Goal: Task Accomplishment & Management: Manage account settings

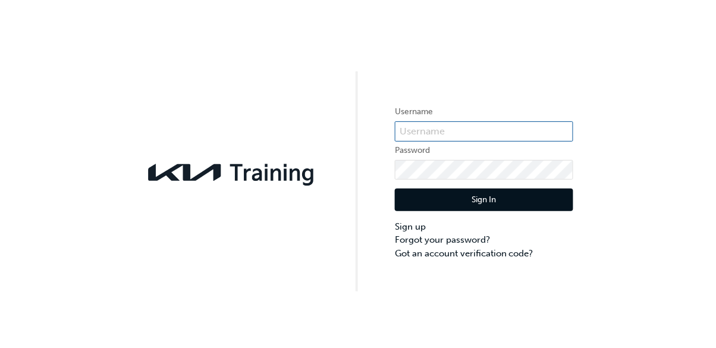
click at [434, 131] on input "text" at bounding box center [484, 131] width 178 height 20
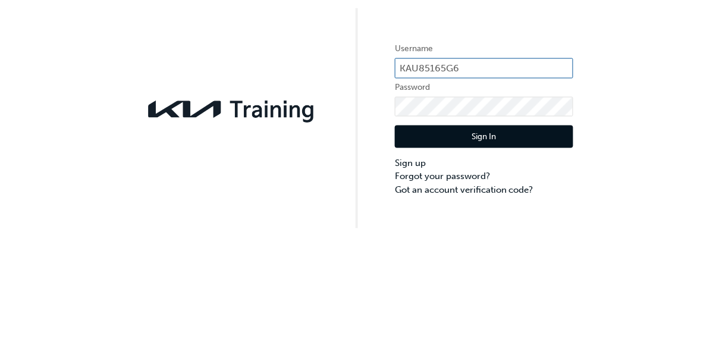
type input "KAU85165G6"
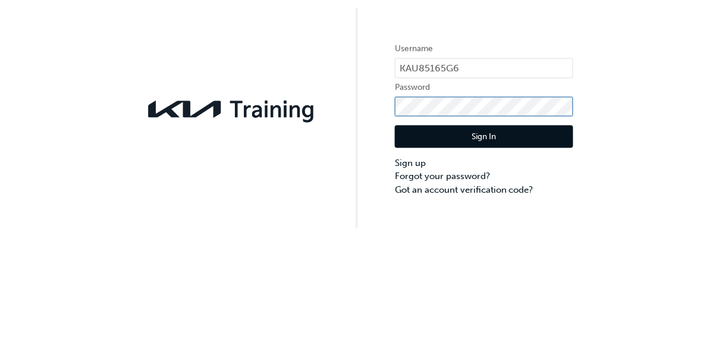
click button "Sign In" at bounding box center [484, 199] width 178 height 23
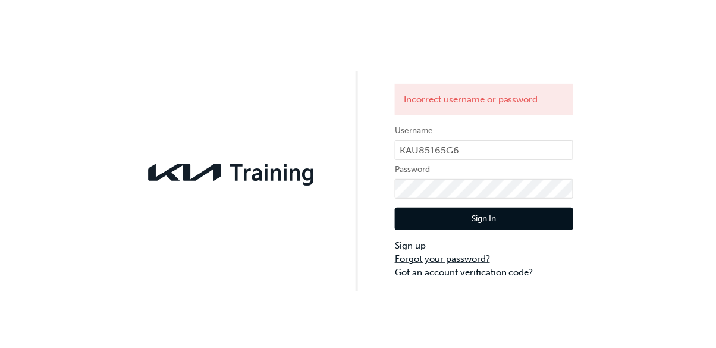
click at [462, 254] on link "Forgot your password?" at bounding box center [484, 259] width 178 height 14
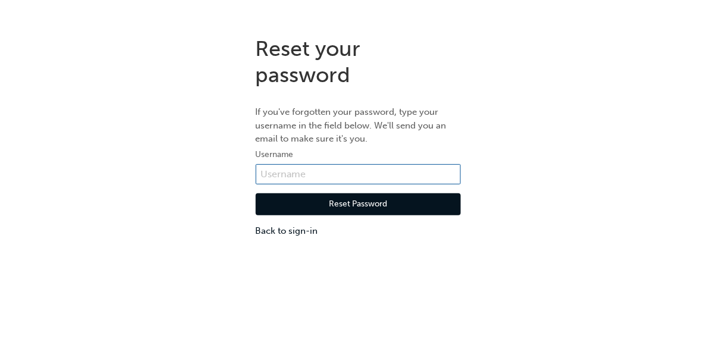
click at [399, 174] on input "text" at bounding box center [358, 174] width 205 height 20
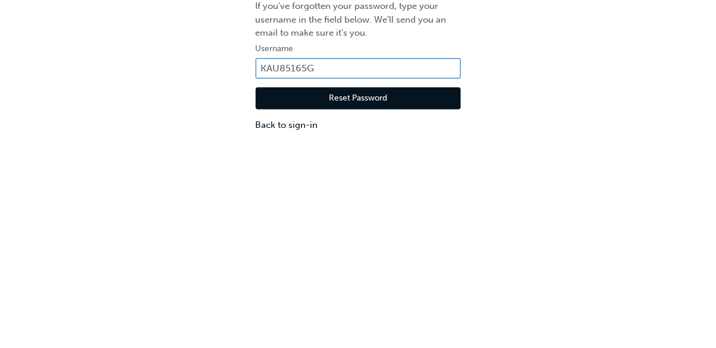
type input "KAU85165G6"
click at [402, 202] on button "Reset Password" at bounding box center [358, 204] width 205 height 23
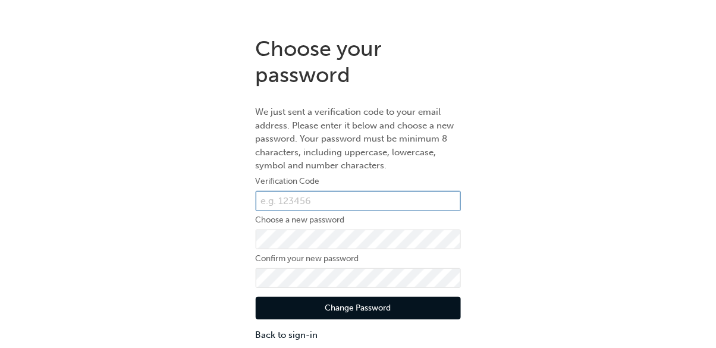
click at [348, 197] on input "text" at bounding box center [358, 201] width 205 height 20
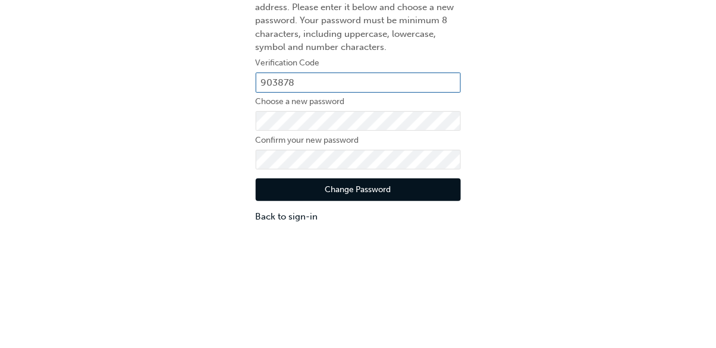
type input "903878"
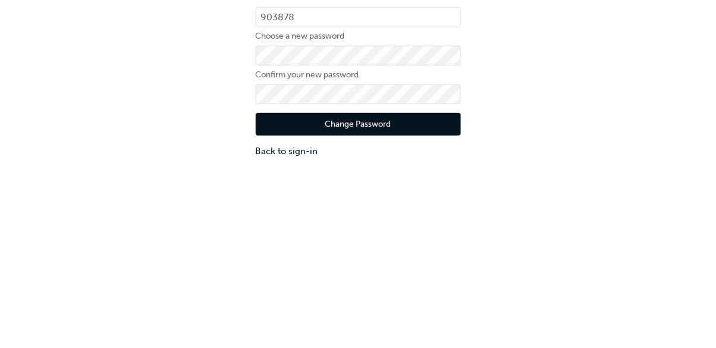
click at [421, 308] on button "Change Password" at bounding box center [358, 308] width 205 height 23
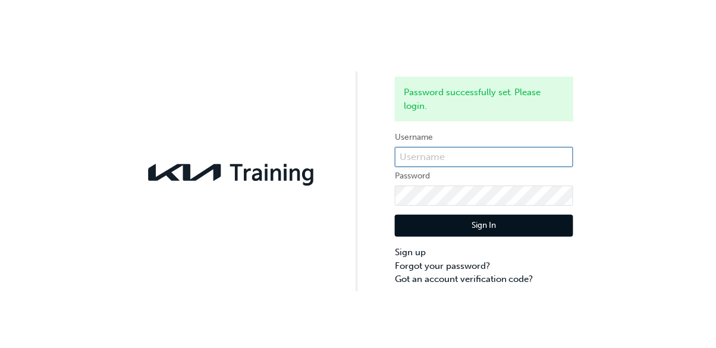
click at [467, 155] on input "text" at bounding box center [484, 157] width 178 height 20
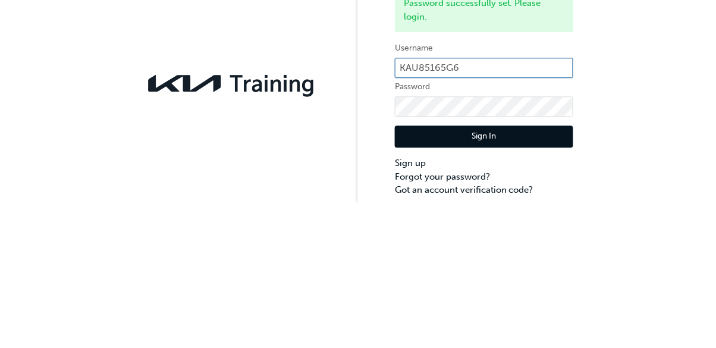
type input "KAU85165G6"
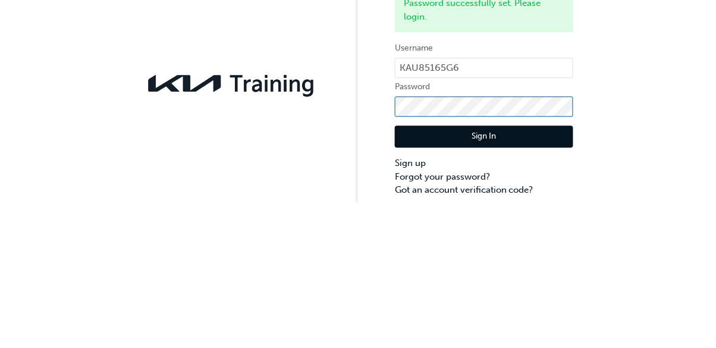
click button "Sign In" at bounding box center [484, 226] width 178 height 23
